Goal: Information Seeking & Learning: Find specific fact

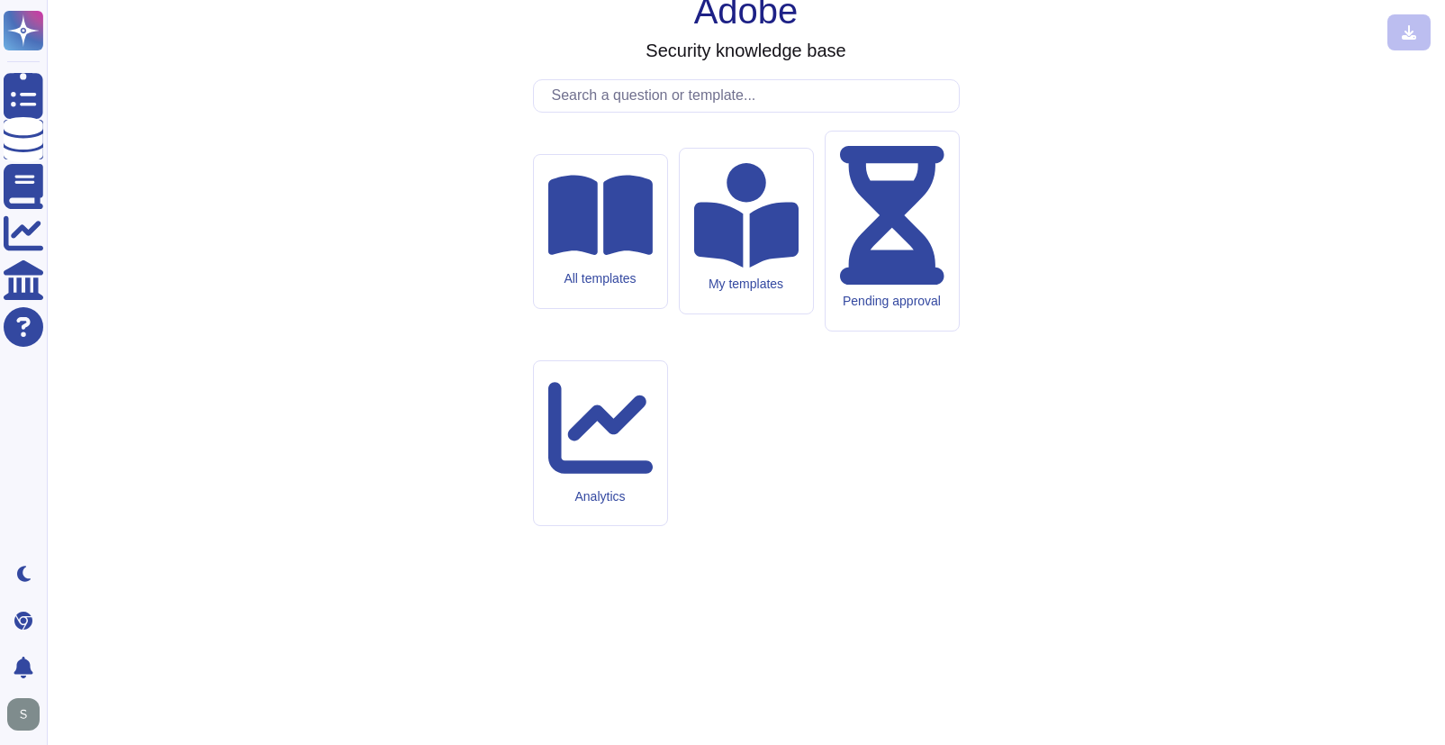
click at [796, 112] on input "text" at bounding box center [751, 96] width 416 height 32
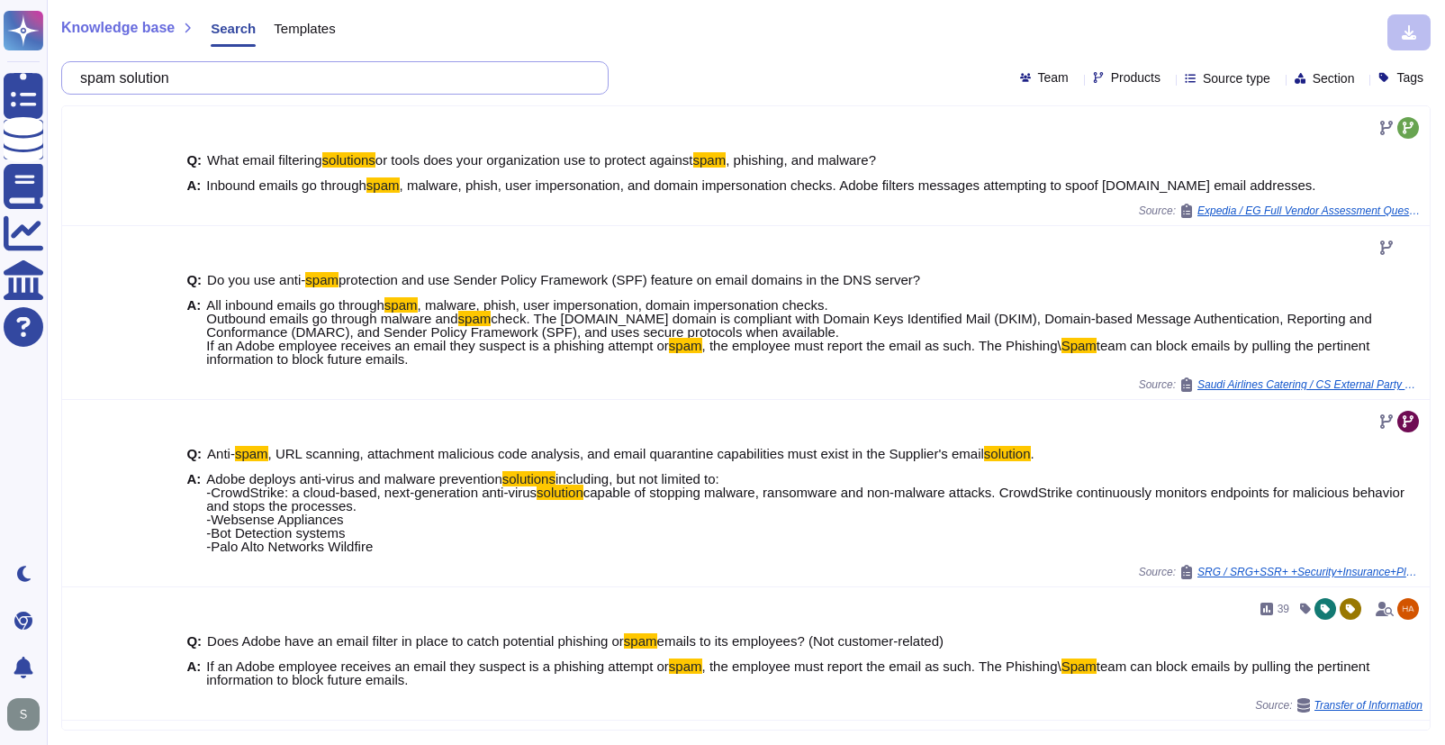
type input "spam solution"
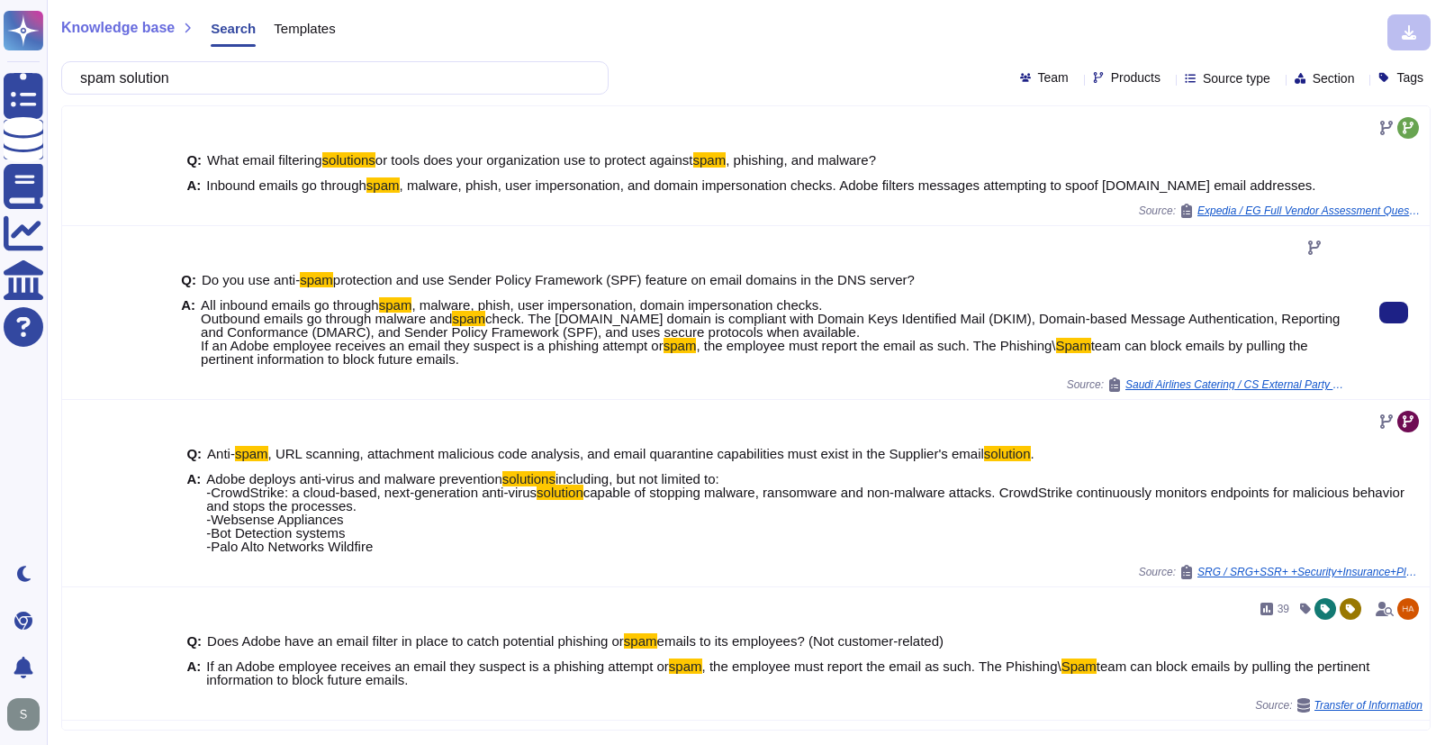
drag, startPoint x: 493, startPoint y: 370, endPoint x: 221, endPoint y: 294, distance: 282.2
click at [221, 294] on div "Q: Do you use anti- spam protection and use Sender Policy Framework (SPF) featu…" at bounding box center [766, 319] width 1170 height 115
copy span "All inbound emails go through spam , malware, phish, user impersonation, domain…"
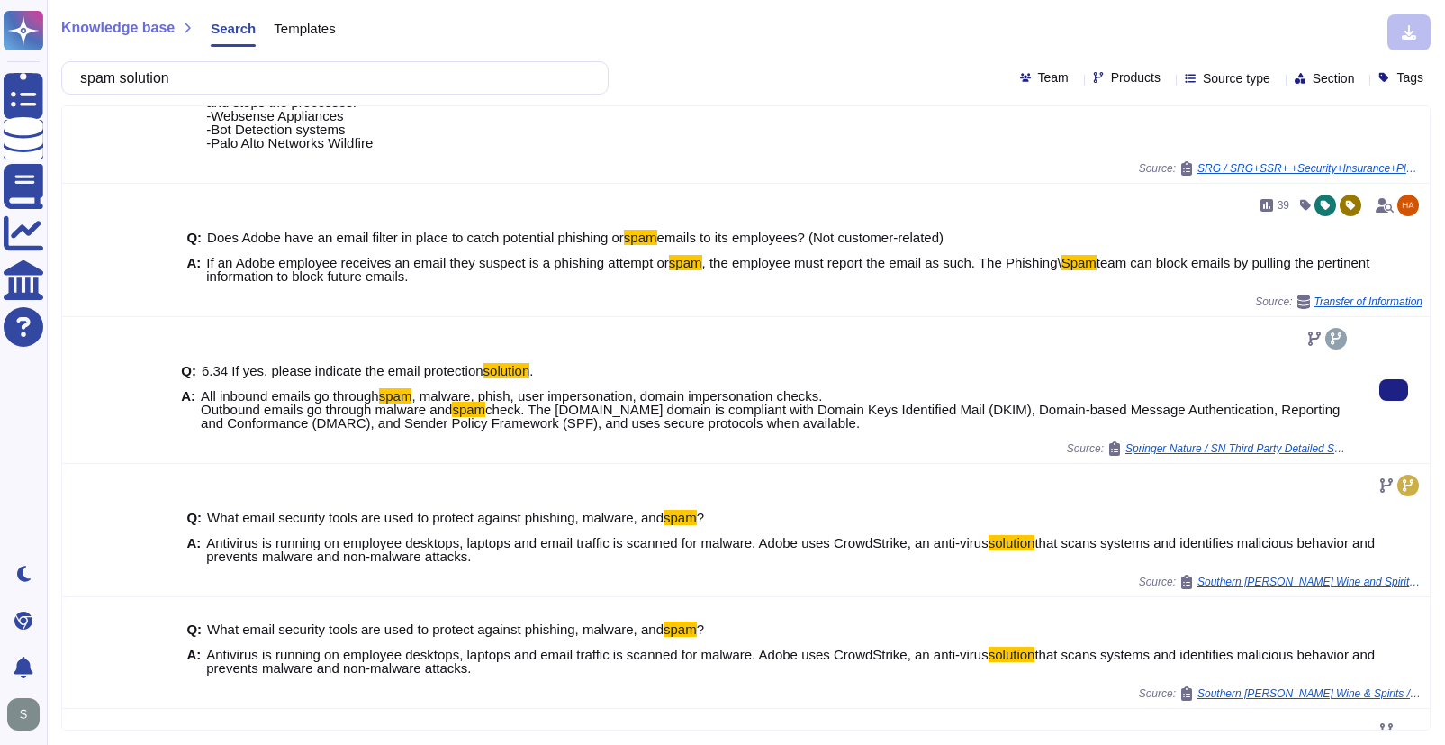
scroll to position [502, 0]
